Goal: Task Accomplishment & Management: Complete application form

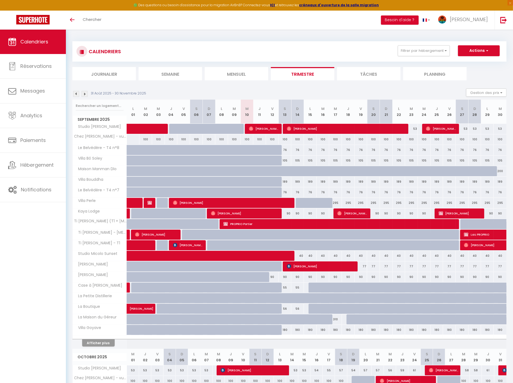
click at [240, 72] on li "Mensuel" at bounding box center [236, 73] width 63 height 13
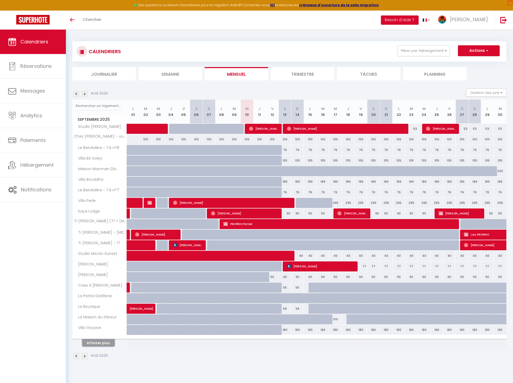
click at [106, 341] on button "Afficher plus" at bounding box center [98, 342] width 33 height 7
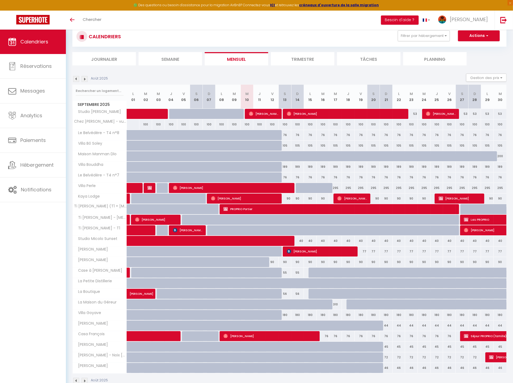
scroll to position [29, 0]
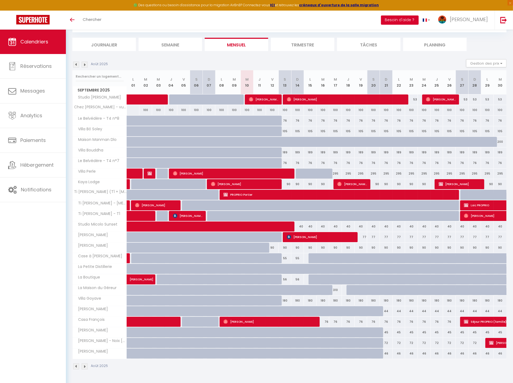
click at [419, 22] on button "Besoin d'aide ?" at bounding box center [400, 19] width 38 height 9
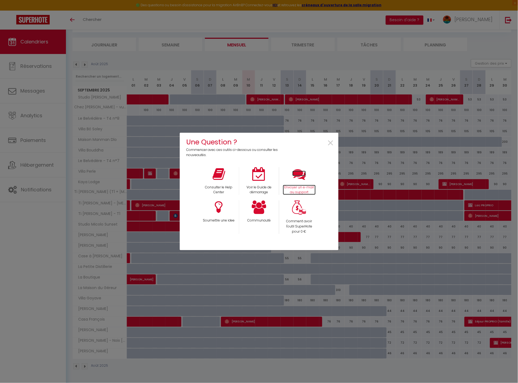
click at [291, 188] on p "Envoyer un e-mail au support" at bounding box center [299, 190] width 33 height 10
click at [330, 144] on span "×" at bounding box center [330, 143] width 7 height 17
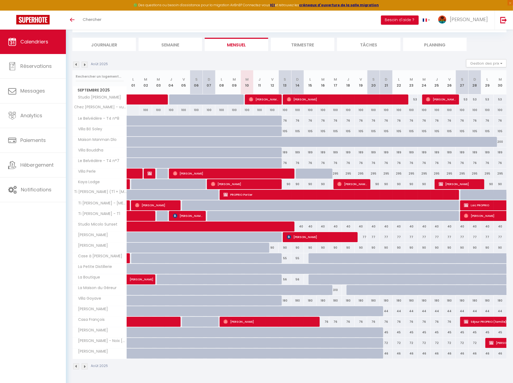
click at [87, 65] on img at bounding box center [85, 65] width 6 height 6
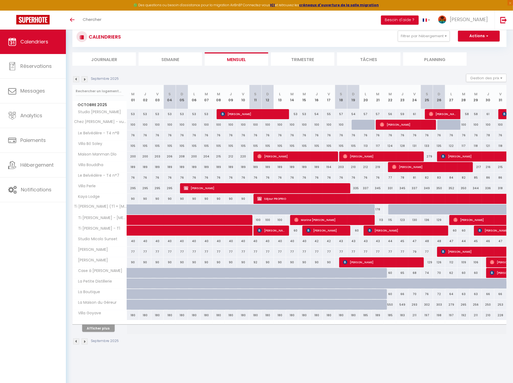
scroll to position [0, 0]
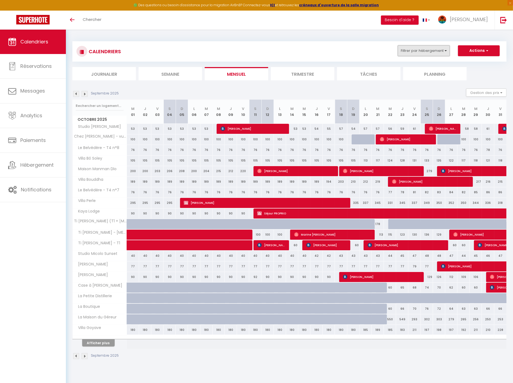
click at [430, 47] on button "Filtrer par hébergement" at bounding box center [424, 50] width 52 height 11
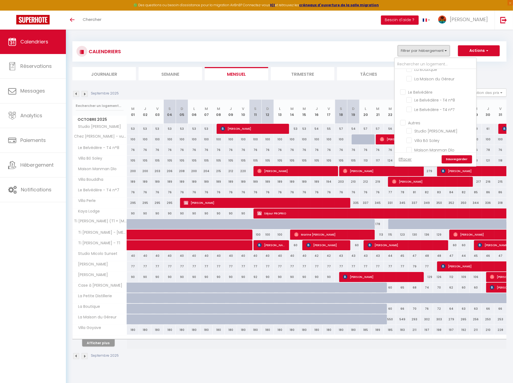
scroll to position [90, 0]
click at [426, 89] on input "Morne Etoile" at bounding box center [441, 91] width 81 height 5
checkbox input "true"
checkbox input "false"
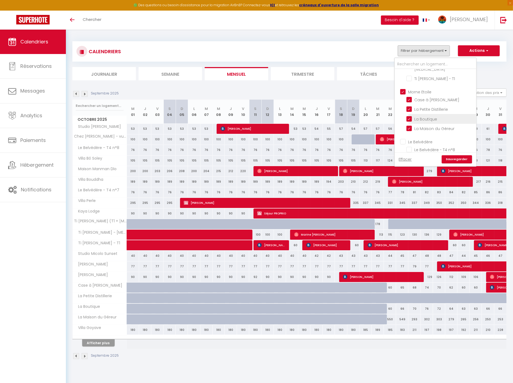
checkbox input "false"
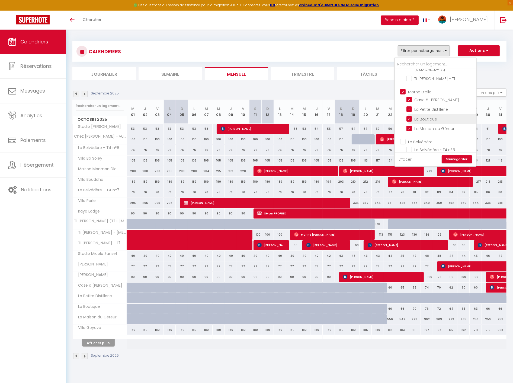
checkbox input "true"
checkbox input "false"
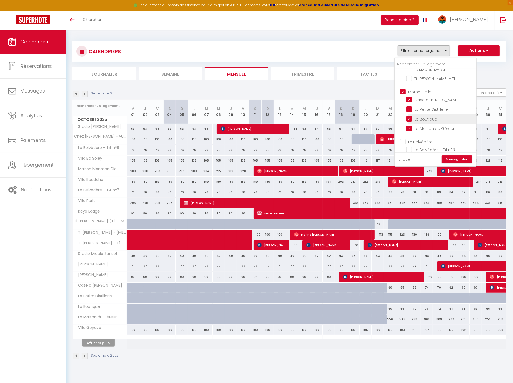
checkbox input "false"
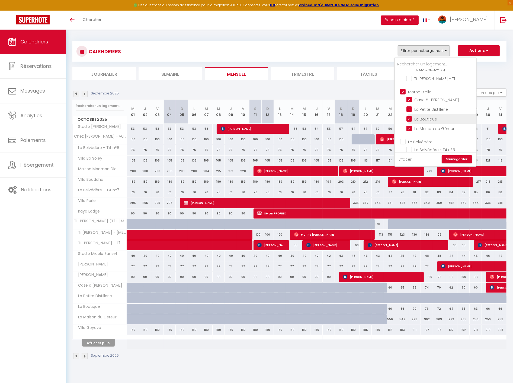
checkbox input "false"
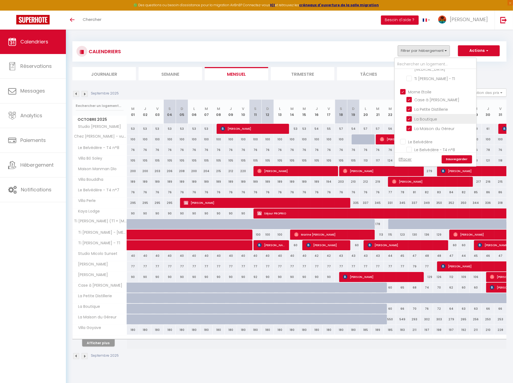
checkbox input "false"
click at [469, 159] on link "Sauvegarder" at bounding box center [457, 159] width 30 height 8
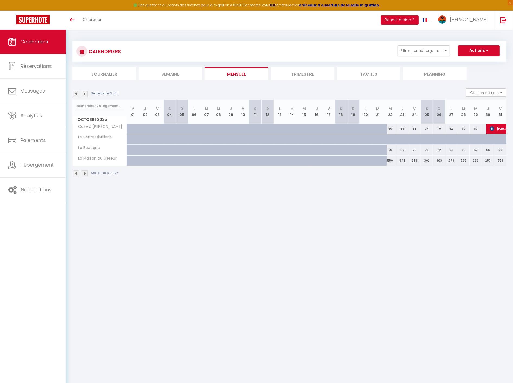
click at [83, 94] on img at bounding box center [85, 94] width 6 height 6
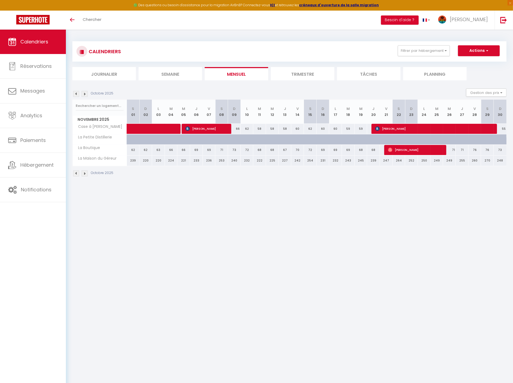
click at [83, 94] on img at bounding box center [85, 94] width 6 height 6
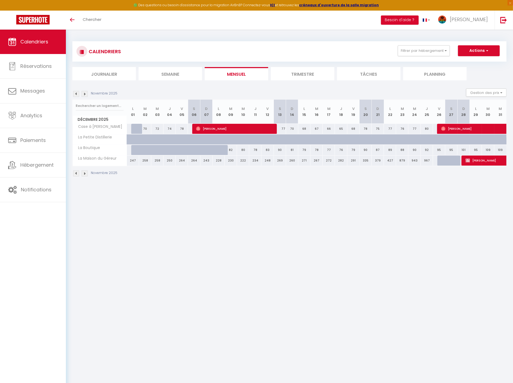
click at [83, 94] on img at bounding box center [85, 94] width 6 height 6
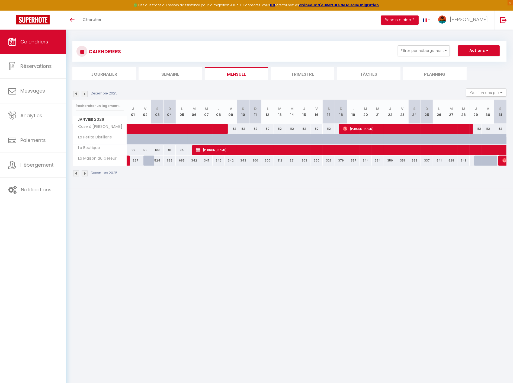
click at [83, 94] on img at bounding box center [85, 94] width 6 height 6
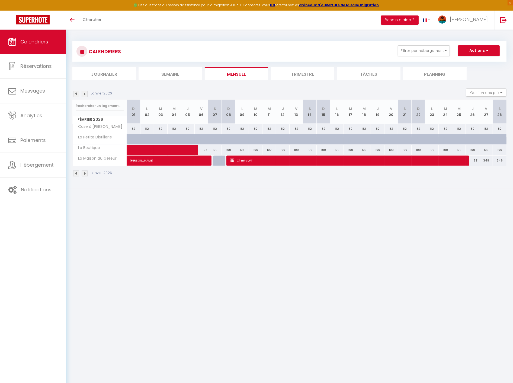
click at [83, 94] on img at bounding box center [85, 94] width 6 height 6
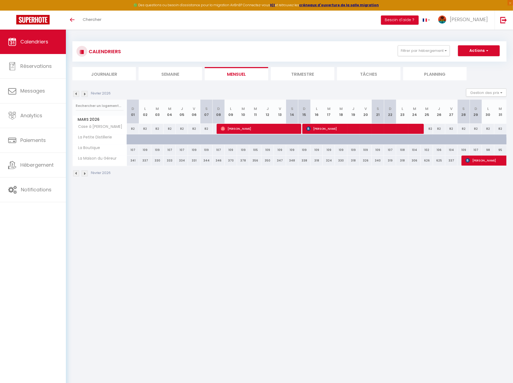
click at [83, 94] on img at bounding box center [85, 94] width 6 height 6
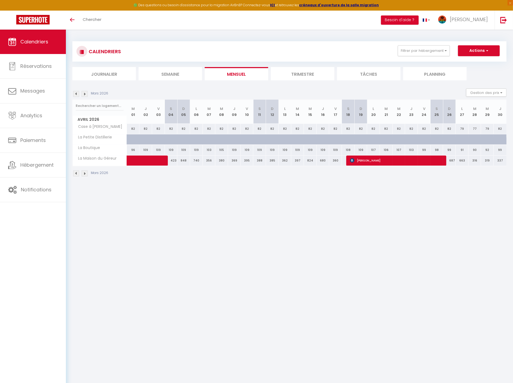
click at [375, 128] on div "82" at bounding box center [373, 129] width 13 height 10
type input "82"
type input "Lun 20 Avril 2026"
type input "[DATE] Avril 2026"
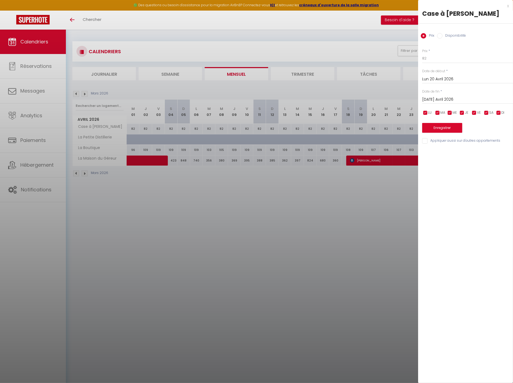
click at [395, 199] on div at bounding box center [256, 191] width 513 height 383
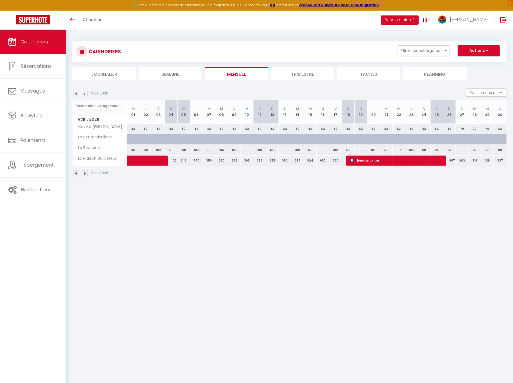
click at [474, 54] on button "Actions" at bounding box center [479, 50] width 42 height 11
click at [468, 63] on link "Nouvelle réservation" at bounding box center [473, 63] width 47 height 8
select select
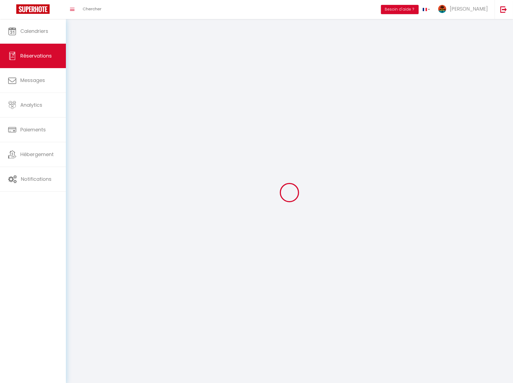
select select
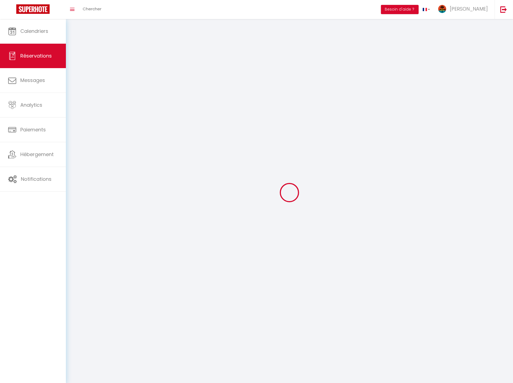
select select
checkbox input "false"
select select
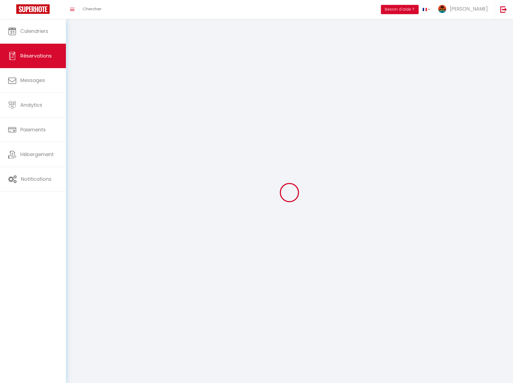
select select
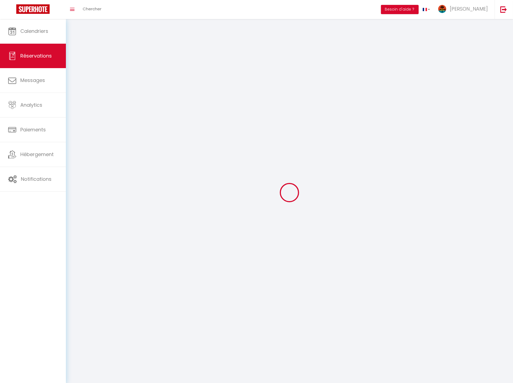
checkbox input "false"
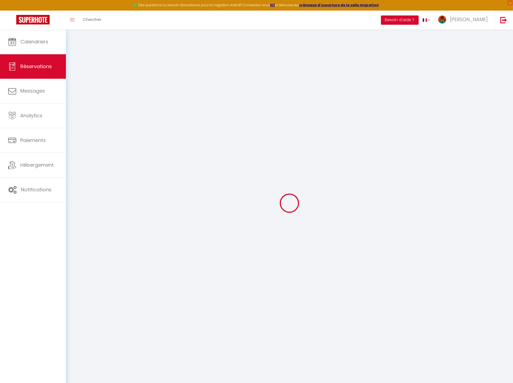
select select
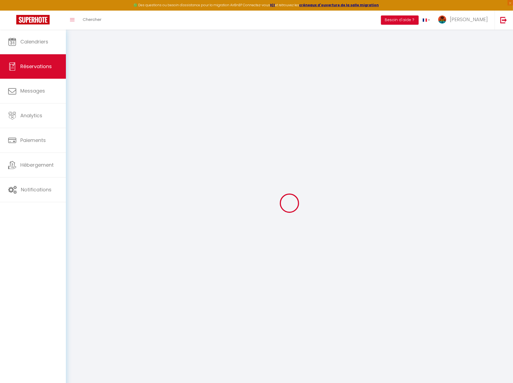
select select
checkbox input "false"
select select
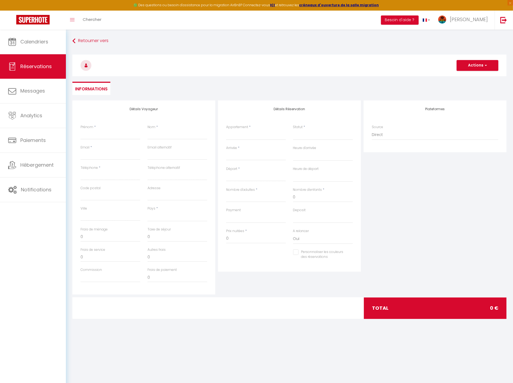
select select
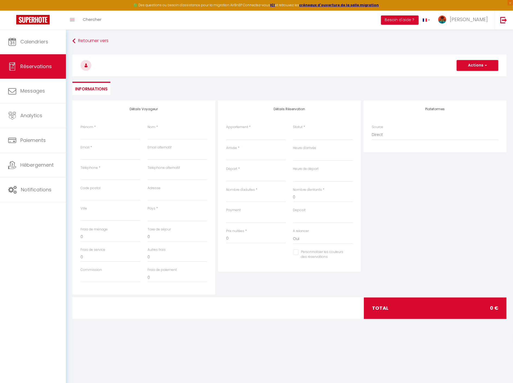
select select
checkbox input "false"
select select
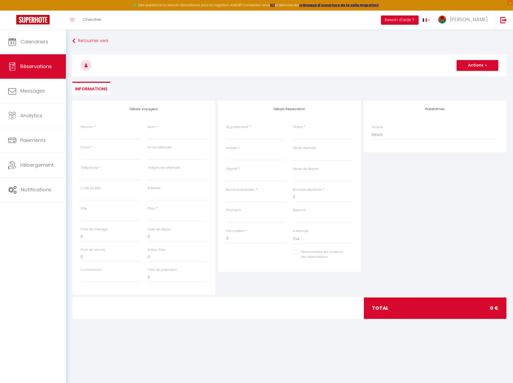
select select
checkbox input "false"
select select
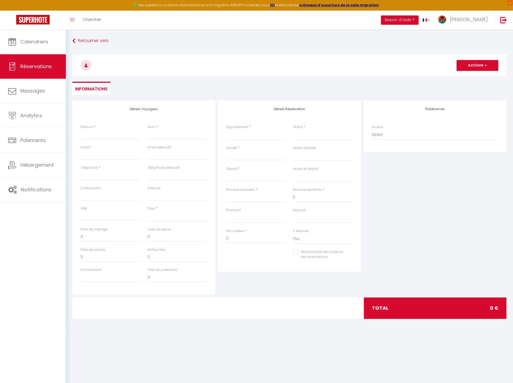
select select
click at [109, 136] on input "Prénom" at bounding box center [111, 135] width 60 height 10
type input "S"
select select
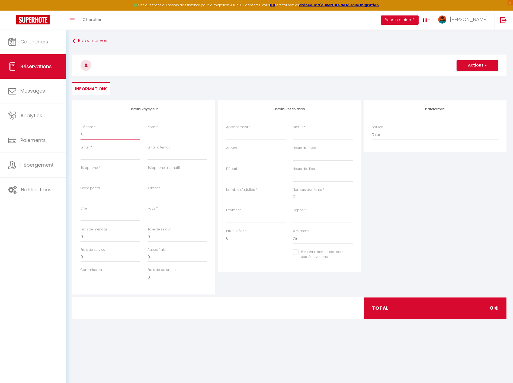
select select
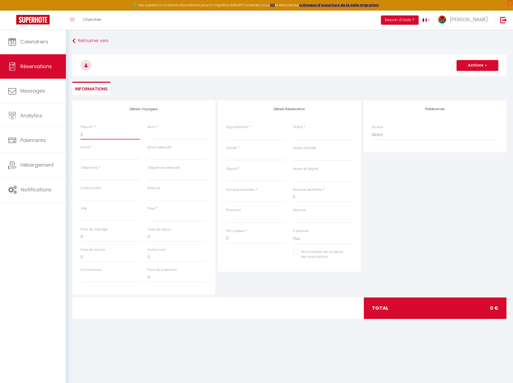
checkbox input "false"
type input "Sé"
select select
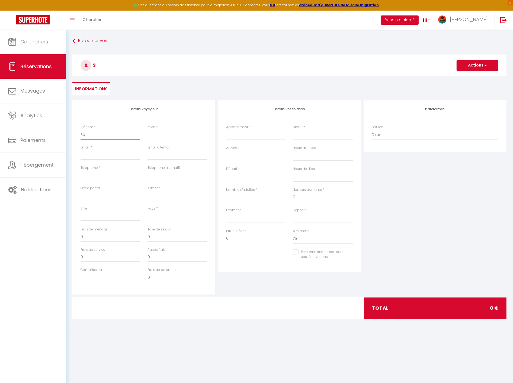
select select
checkbox input "false"
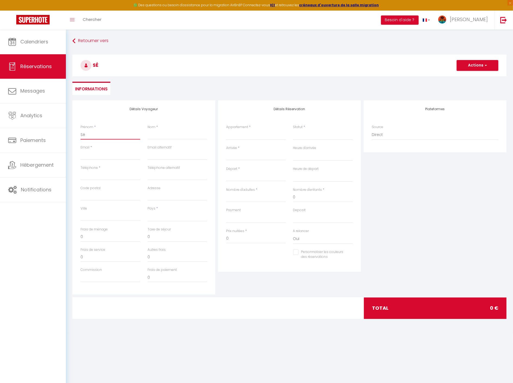
type input "Séj"
select select
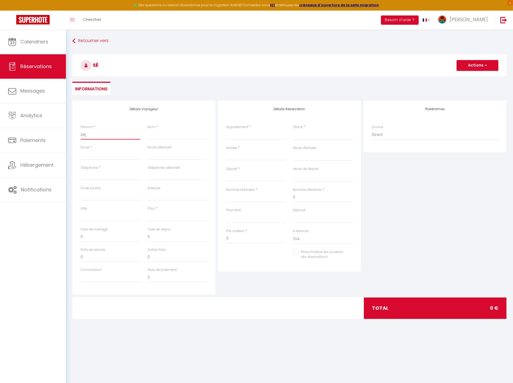
select select
checkbox input "false"
type input "Séjo"
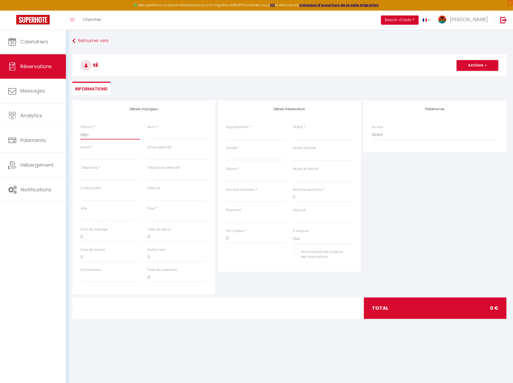
select select
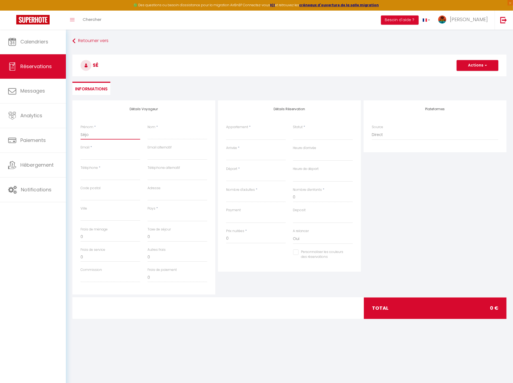
select select
checkbox input "false"
type input "Séjou"
select select
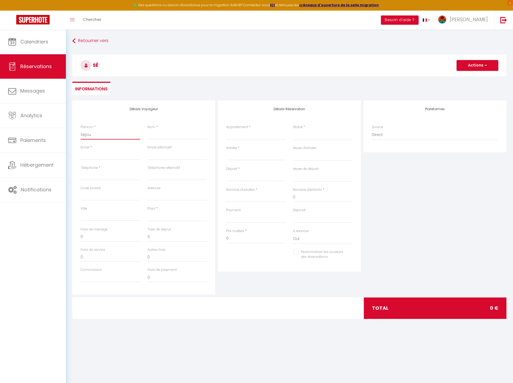
select select
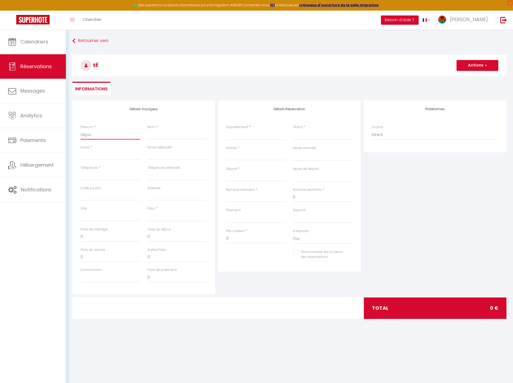
select select
checkbox input "false"
type input "Séjour"
select select
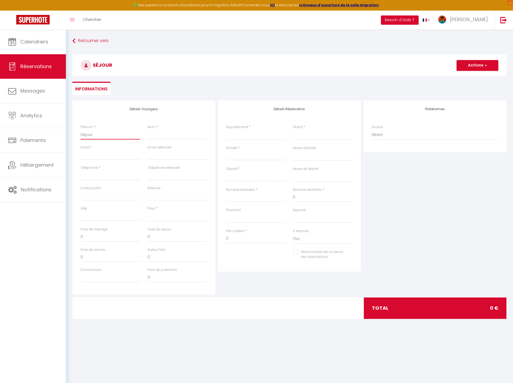
select select
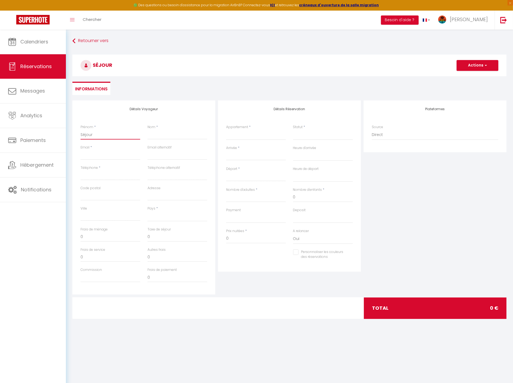
checkbox input "false"
type input "Séjour"
select select
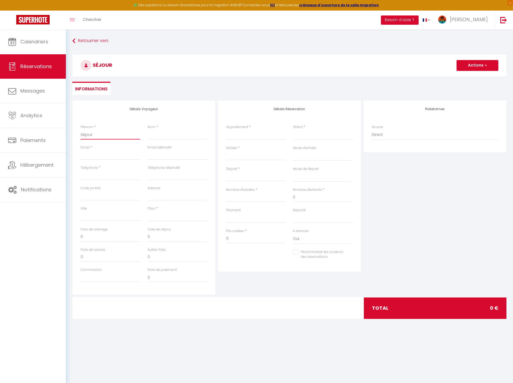
select select
checkbox input "false"
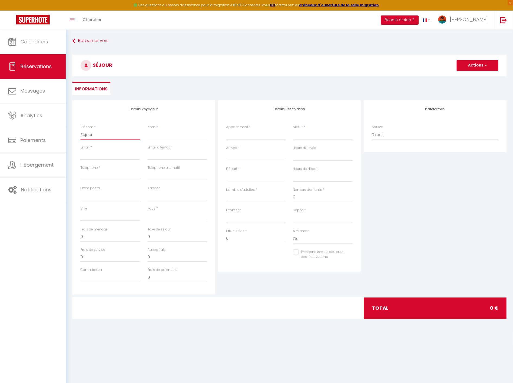
type input "Séjour"
type input "L"
select select
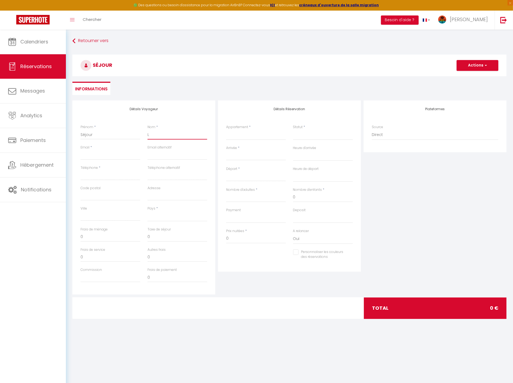
select select
checkbox input "false"
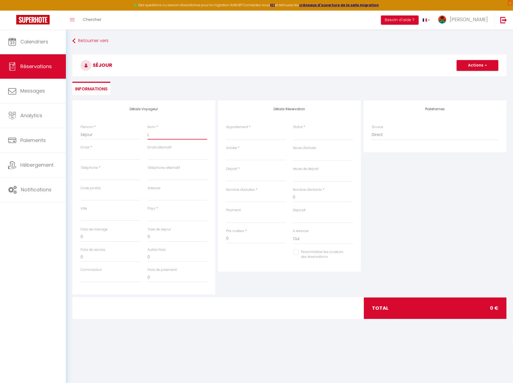
type input "LB"
select select
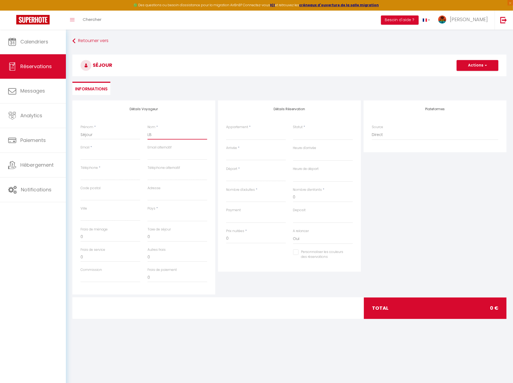
select select
checkbox input "false"
type input "L"
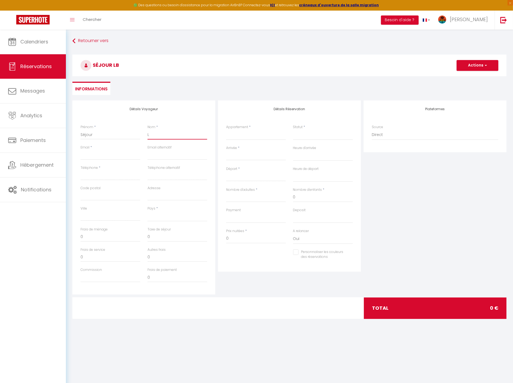
select select
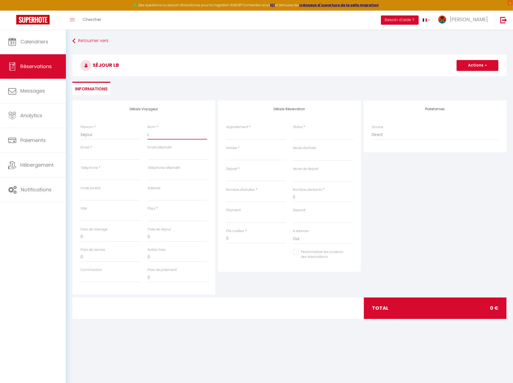
select select
checkbox input "false"
type input "LV"
select select
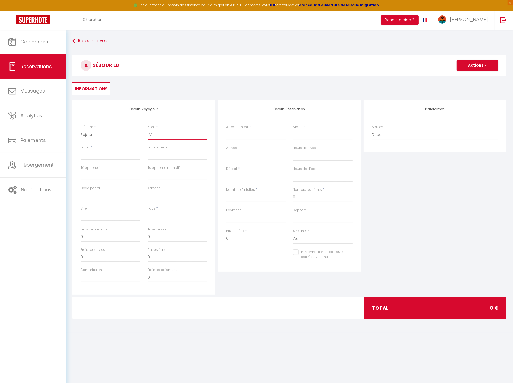
select select
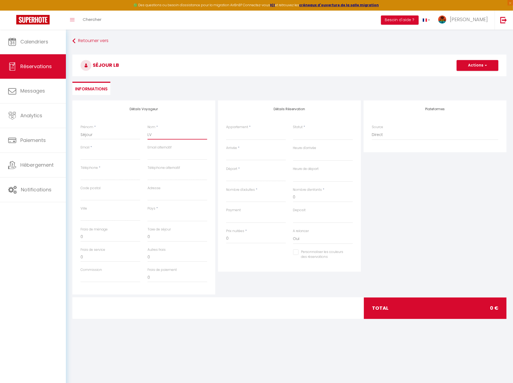
select select
checkbox input "false"
type input "LVT"
select select
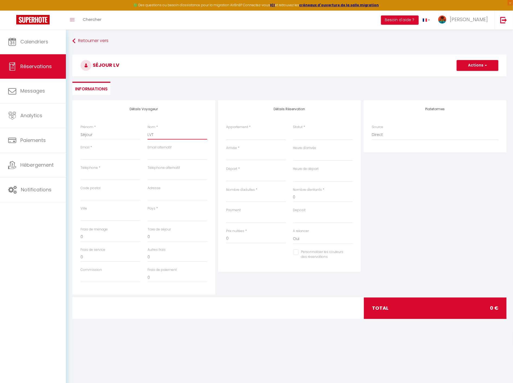
select select
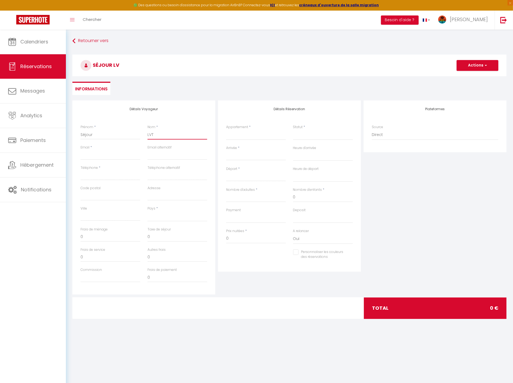
checkbox input "false"
type input "LVT"
click at [260, 138] on select "Studio Chez [PERSON_NAME] - T4 n°8 Villa [PERSON_NAME] Maison Manman Dlo [GEOGR…" at bounding box center [256, 135] width 60 height 10
select select "59614"
click at [226, 130] on select "Studio Chez [PERSON_NAME] - T4 n°8 Villa [PERSON_NAME] Maison Manman Dlo [GEOGR…" at bounding box center [256, 135] width 60 height 10
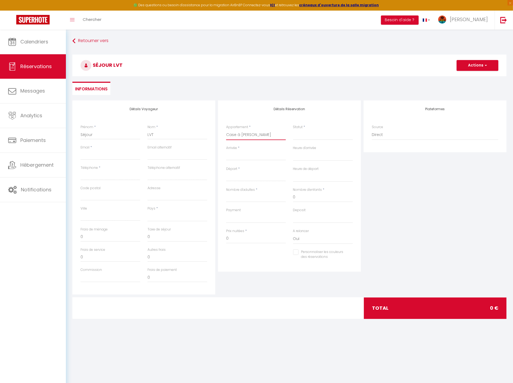
select select
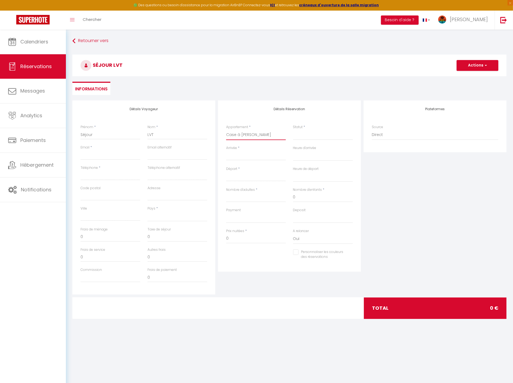
select select
checkbox input "false"
select select
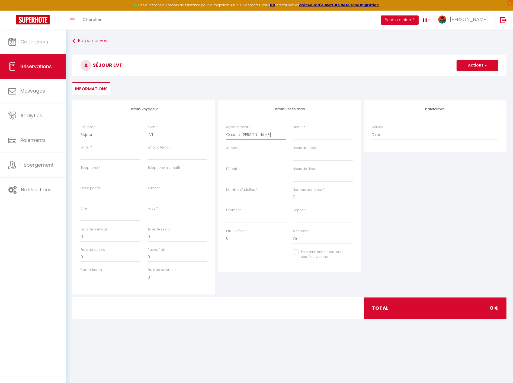
select select
checkbox input "false"
click at [260, 155] on input "Arrivée" at bounding box center [256, 155] width 60 height 7
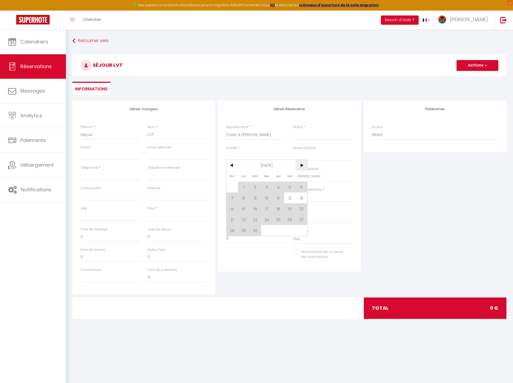
click at [305, 164] on span ">" at bounding box center [302, 165] width 12 height 11
click at [302, 164] on span ">" at bounding box center [302, 165] width 12 height 11
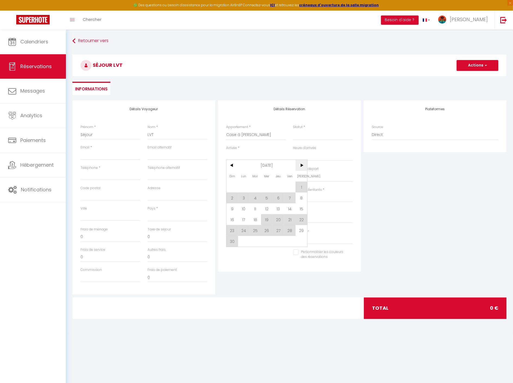
click at [302, 164] on span ">" at bounding box center [302, 165] width 12 height 11
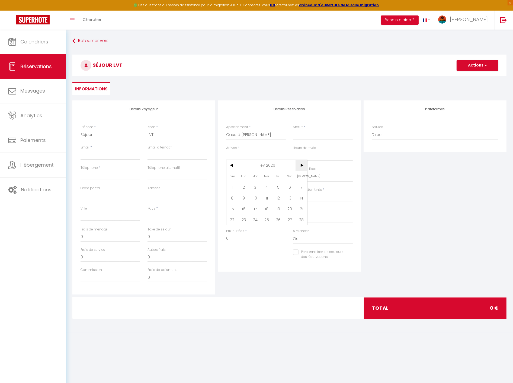
click at [302, 164] on span ">" at bounding box center [302, 165] width 12 height 11
click at [245, 219] on span "20" at bounding box center [244, 219] width 12 height 11
select select
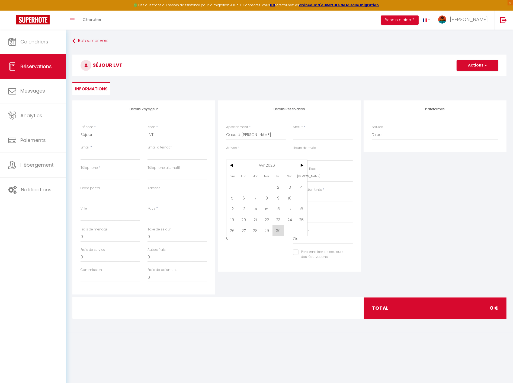
type input "Lun 20 Avril 2026"
click at [267, 175] on input "[DATE] Avril 2026" at bounding box center [256, 176] width 60 height 7
click at [301, 237] on span "25" at bounding box center [302, 240] width 12 height 11
click at [310, 136] on select "Confirmé Non Confirmé [PERSON_NAME] par le voyageur No Show Request" at bounding box center [323, 135] width 60 height 10
click at [293, 130] on select "Confirmé Non Confirmé [PERSON_NAME] par le voyageur No Show Request" at bounding box center [323, 135] width 60 height 10
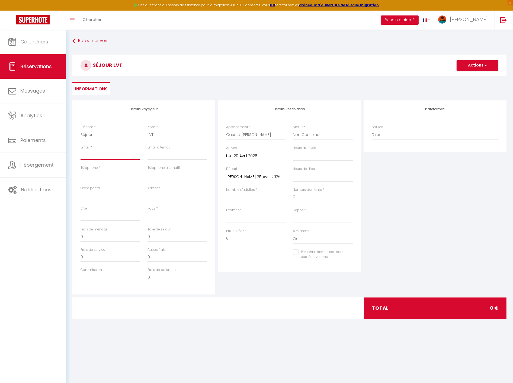
click at [106, 156] on input "Email client" at bounding box center [111, 155] width 60 height 10
click at [175, 214] on select "[GEOGRAPHIC_DATA] [GEOGRAPHIC_DATA] [GEOGRAPHIC_DATA] [GEOGRAPHIC_DATA] [GEOGRA…" at bounding box center [178, 216] width 60 height 10
click at [148, 211] on select "[GEOGRAPHIC_DATA] [GEOGRAPHIC_DATA] [GEOGRAPHIC_DATA] [GEOGRAPHIC_DATA] [GEOGRA…" at bounding box center [178, 216] width 60 height 10
click at [494, 66] on button "Actions" at bounding box center [478, 65] width 42 height 11
click at [480, 78] on link "Enregistrer" at bounding box center [472, 77] width 43 height 7
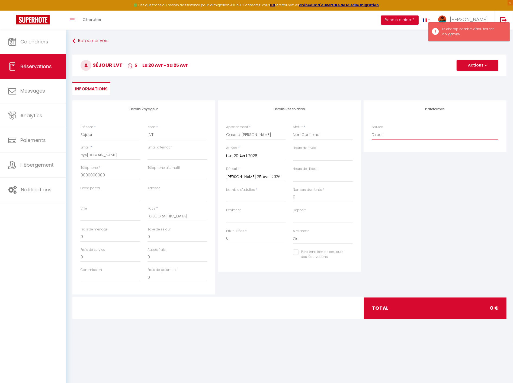
click at [387, 134] on select "Direct [DOMAIN_NAME] [DOMAIN_NAME] Chalet montagne Expedia Gite de [GEOGRAPHIC_…" at bounding box center [435, 135] width 127 height 10
click at [416, 90] on ul "Informations" at bounding box center [289, 88] width 434 height 13
click at [478, 63] on button "Actions" at bounding box center [478, 65] width 42 height 11
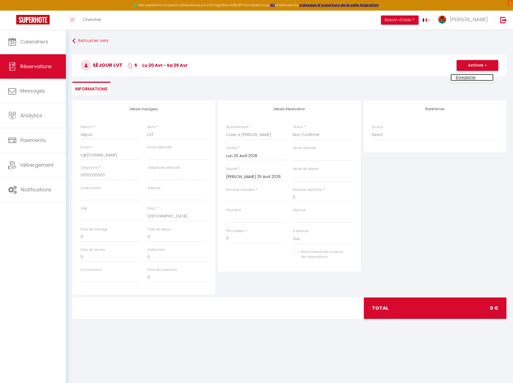
click at [458, 79] on link "Enregistrer" at bounding box center [472, 77] width 43 height 7
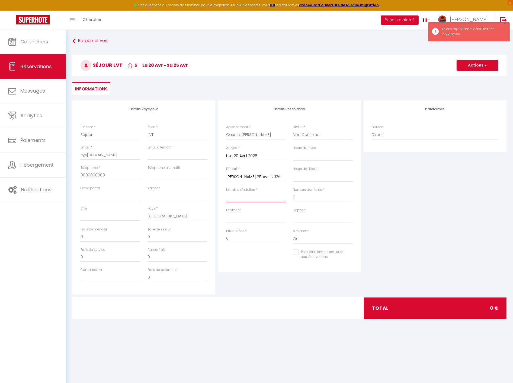
click at [253, 198] on input "Nombre d'adultes" at bounding box center [256, 197] width 60 height 10
click at [474, 65] on button "Actions" at bounding box center [478, 65] width 42 height 11
click at [474, 73] on ul "Enregistrer" at bounding box center [472, 77] width 43 height 10
click at [472, 77] on div "Séjour LVT 5 lu 20 Avr - sa 25 Avr Actions Enregistrer Actions Enregistrer [PER…" at bounding box center [289, 64] width 441 height 29
click at [472, 67] on button "Actions" at bounding box center [478, 65] width 42 height 11
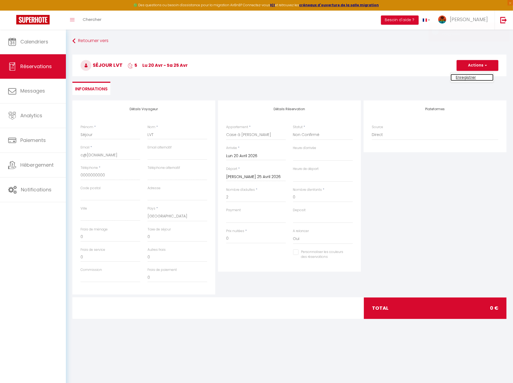
click at [468, 78] on link "Enregistrer" at bounding box center [472, 77] width 43 height 7
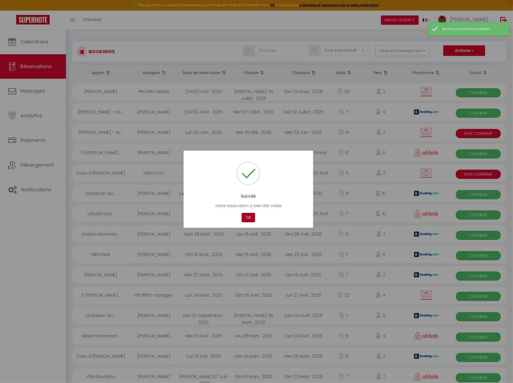
click at [246, 219] on button "OK" at bounding box center [249, 217] width 14 height 9
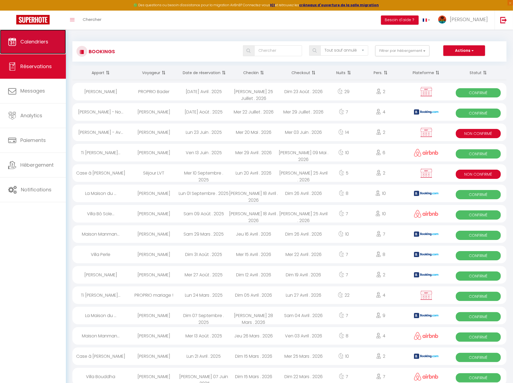
click at [28, 45] on link "Calendriers" at bounding box center [33, 42] width 66 height 24
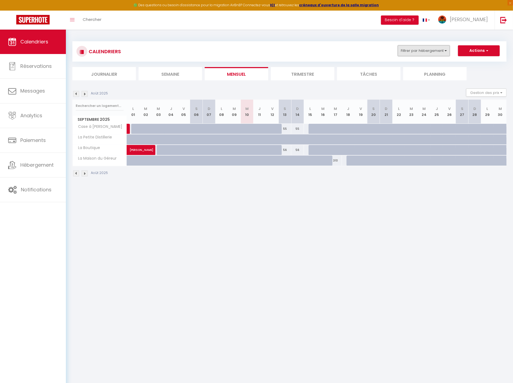
click at [429, 53] on button "Filtrer par hébergement" at bounding box center [424, 50] width 52 height 11
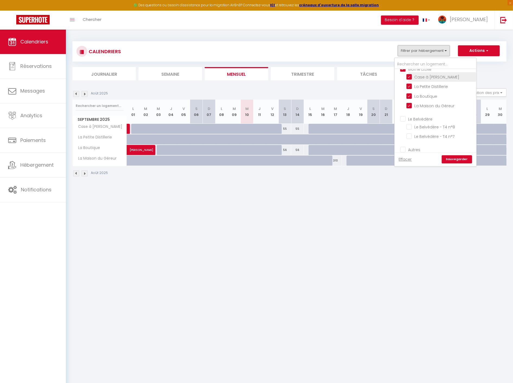
scroll to position [120, 0]
click at [422, 109] on input "Le Belvédère" at bounding box center [441, 111] width 81 height 5
click at [455, 158] on link "Sauvegarder" at bounding box center [457, 159] width 30 height 8
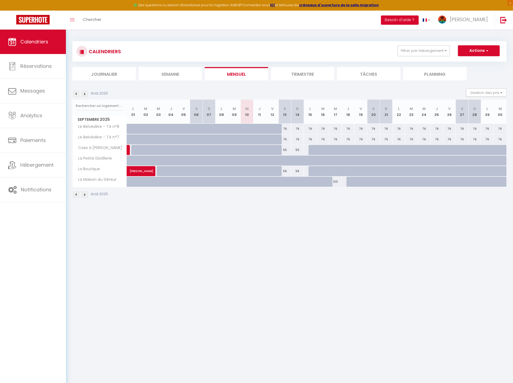
click at [77, 94] on img at bounding box center [76, 94] width 6 height 6
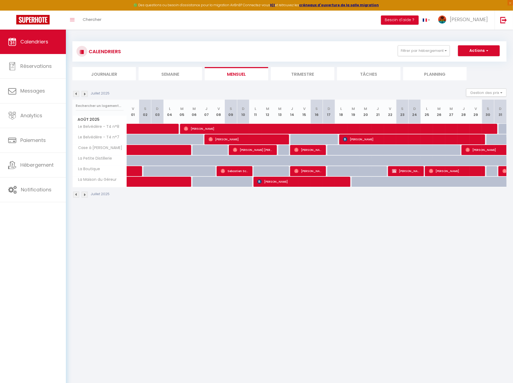
click at [86, 94] on img at bounding box center [85, 94] width 6 height 6
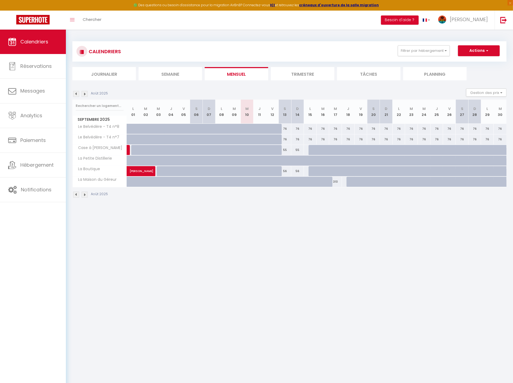
click at [85, 93] on img at bounding box center [85, 94] width 6 height 6
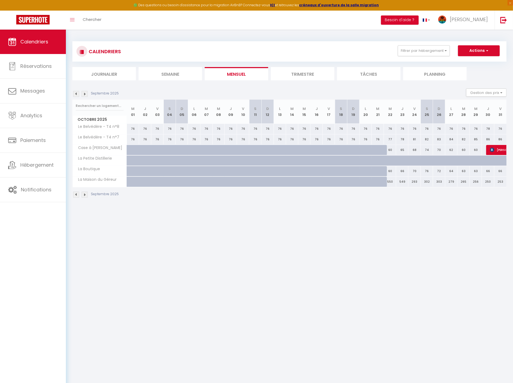
click at [86, 94] on img at bounding box center [85, 94] width 6 height 6
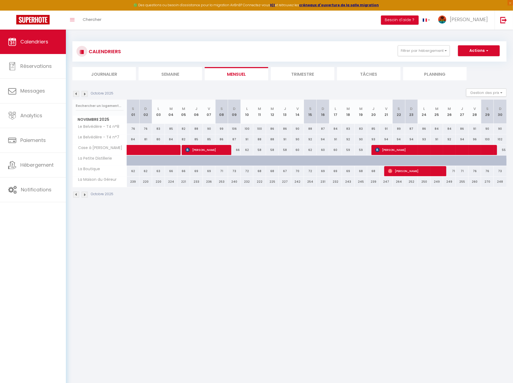
click at [85, 94] on img at bounding box center [85, 94] width 6 height 6
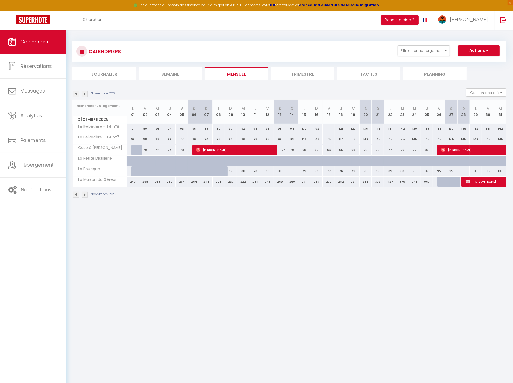
click at [77, 95] on img at bounding box center [76, 94] width 6 height 6
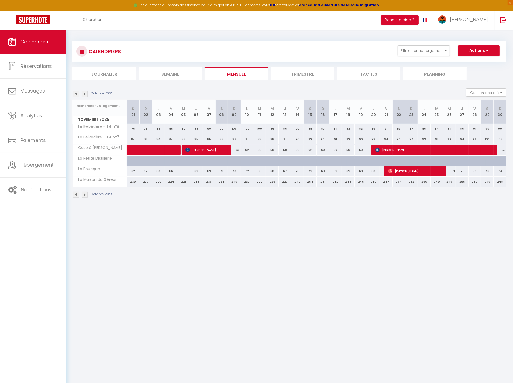
click at [77, 95] on img at bounding box center [76, 94] width 6 height 6
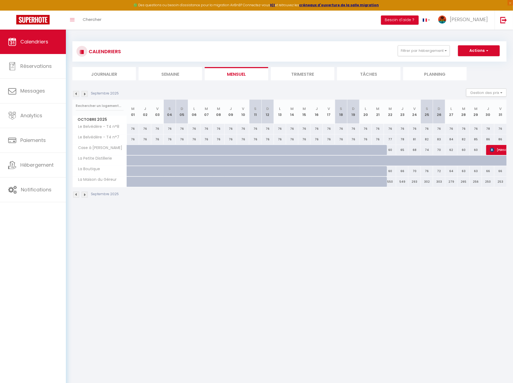
click at [83, 94] on img at bounding box center [85, 94] width 6 height 6
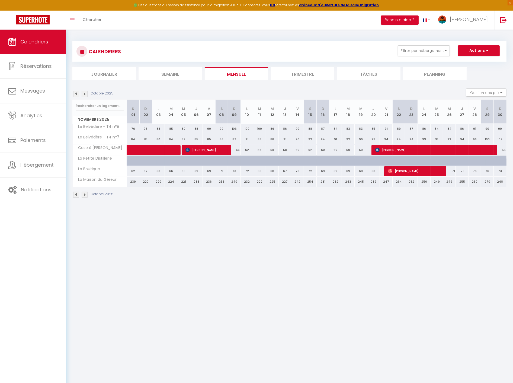
click at [76, 95] on img at bounding box center [76, 94] width 6 height 6
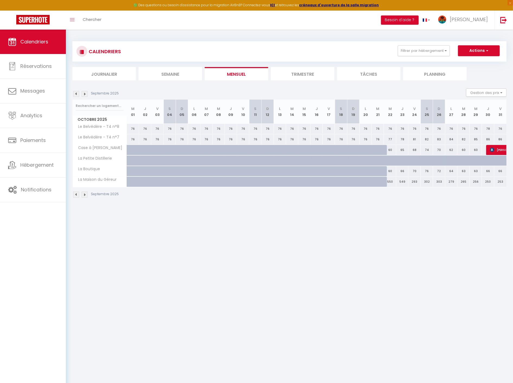
click at [77, 94] on img at bounding box center [76, 94] width 6 height 6
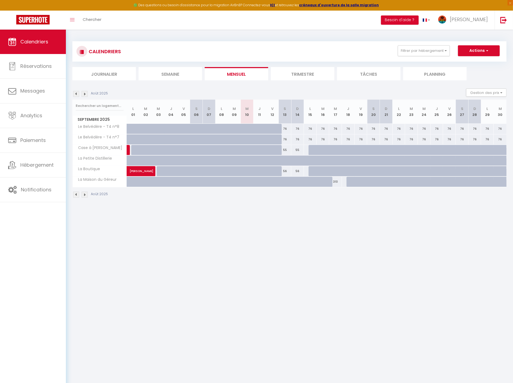
click at [77, 94] on img at bounding box center [76, 94] width 6 height 6
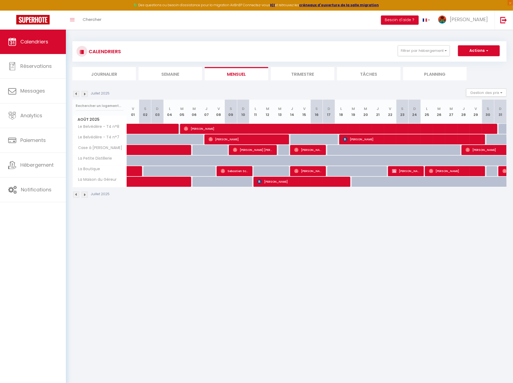
click at [77, 94] on img at bounding box center [76, 94] width 6 height 6
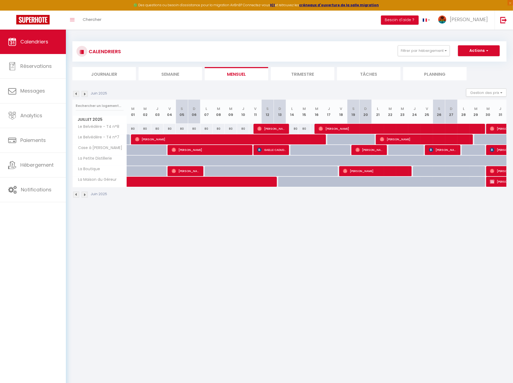
click at [77, 94] on img at bounding box center [76, 94] width 6 height 6
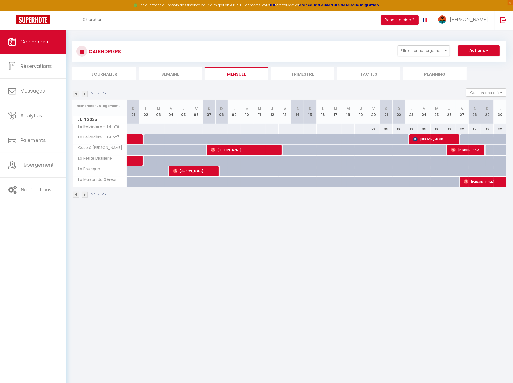
click at [84, 95] on img at bounding box center [85, 94] width 6 height 6
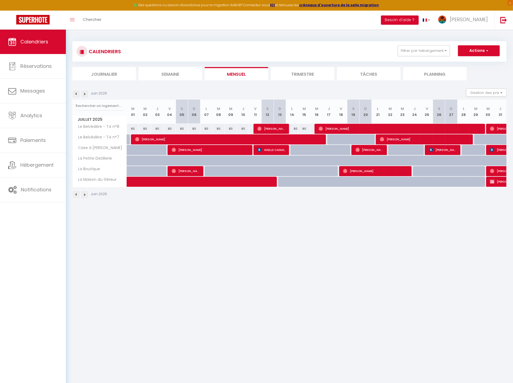
click at [84, 95] on img at bounding box center [85, 94] width 6 height 6
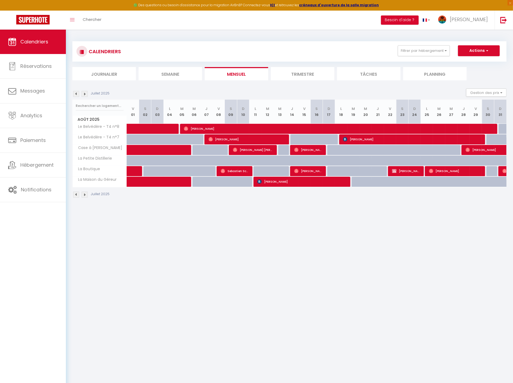
click at [84, 95] on img at bounding box center [85, 94] width 6 height 6
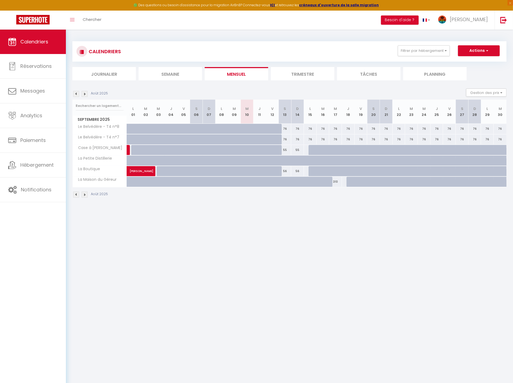
click at [77, 95] on img at bounding box center [76, 94] width 6 height 6
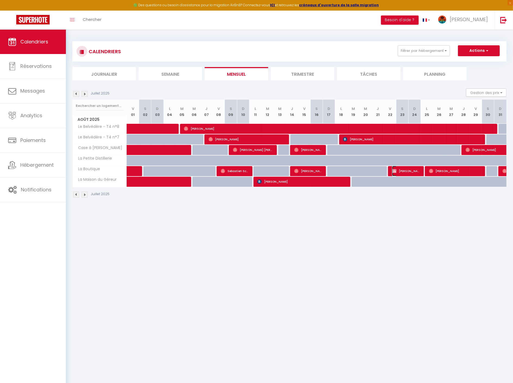
click at [405, 172] on span "[PERSON_NAME]" at bounding box center [406, 171] width 28 height 10
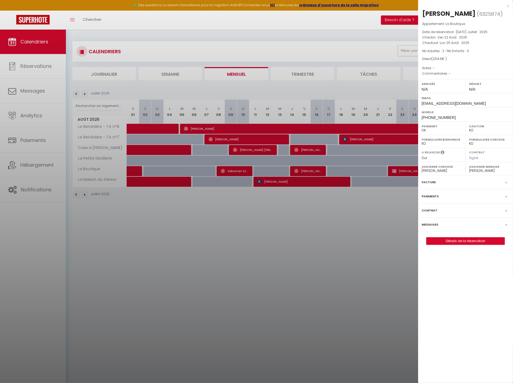
click at [362, 223] on div at bounding box center [256, 191] width 513 height 383
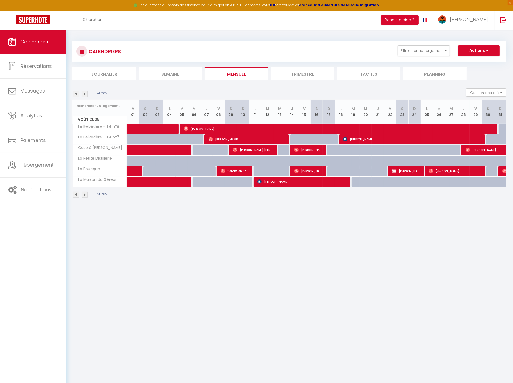
click at [83, 93] on img at bounding box center [85, 94] width 6 height 6
